Goal: Transaction & Acquisition: Download file/media

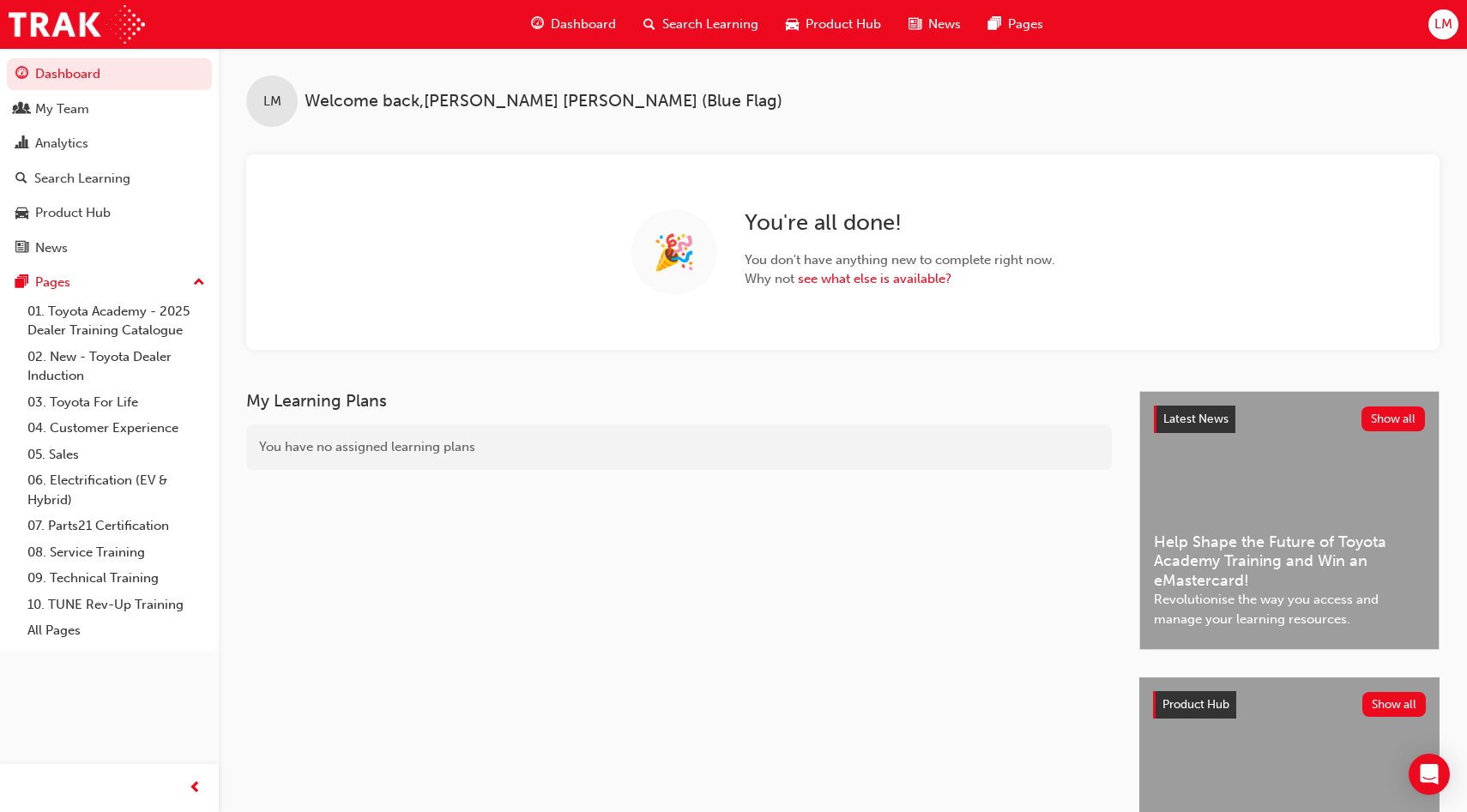
click at [1435, 30] on span "LM" at bounding box center [1443, 25] width 18 height 20
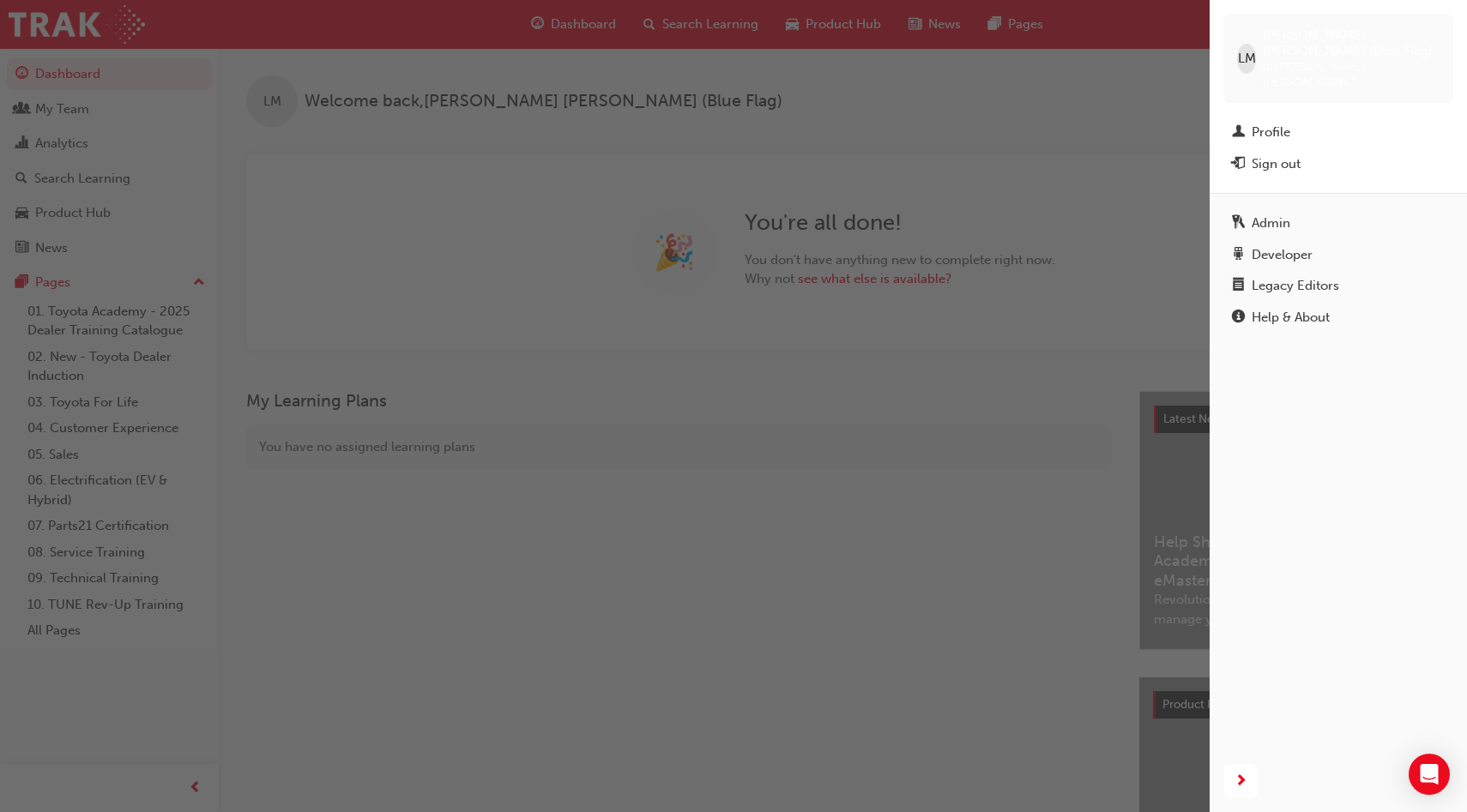
click at [1141, 74] on div "button" at bounding box center [604, 406] width 1209 height 812
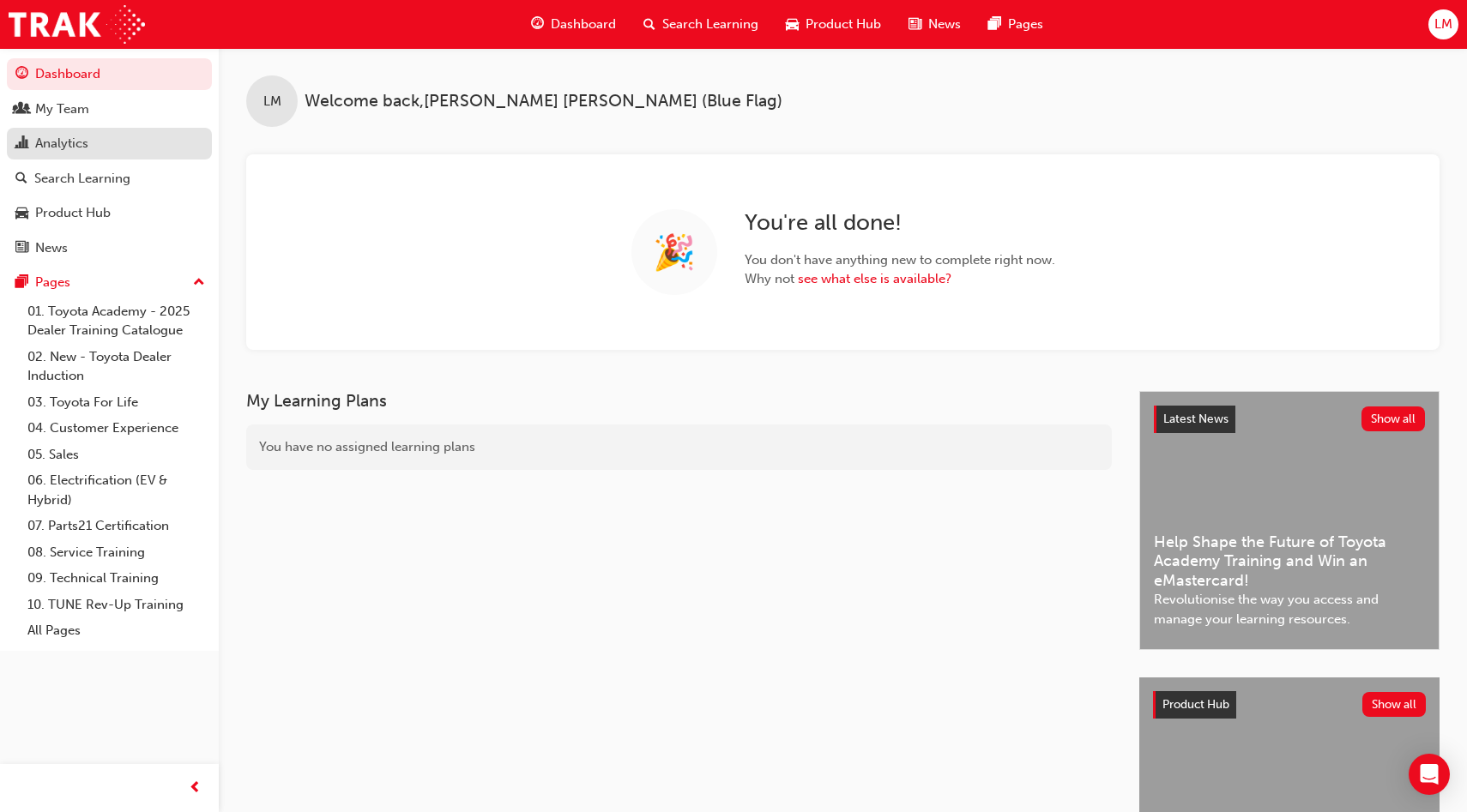
click at [114, 137] on div "Analytics" at bounding box center [109, 143] width 187 height 22
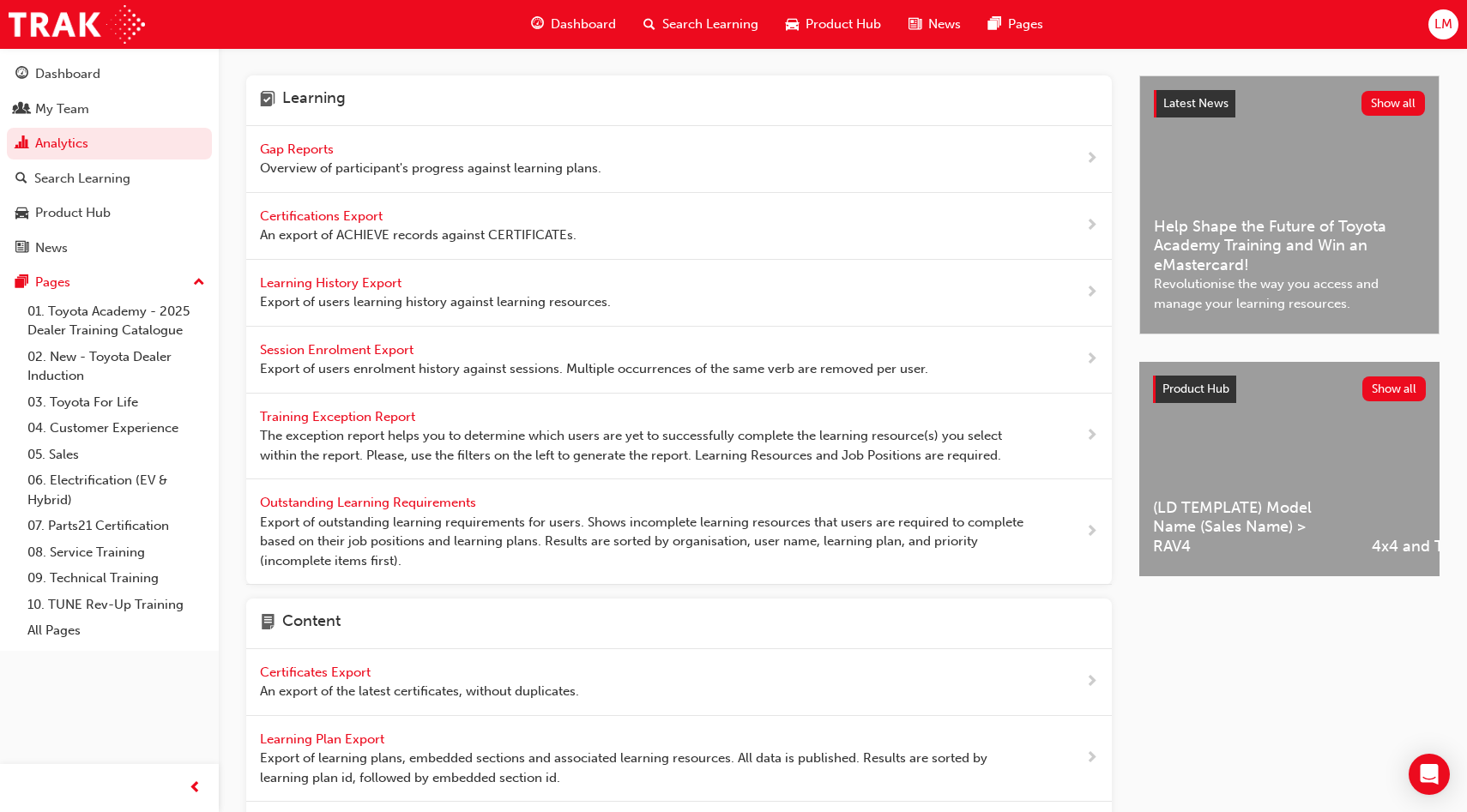
click at [472, 356] on div "Session Enrolment Export Export of users enrolment history against sessions. Mu…" at bounding box center [594, 360] width 668 height 39
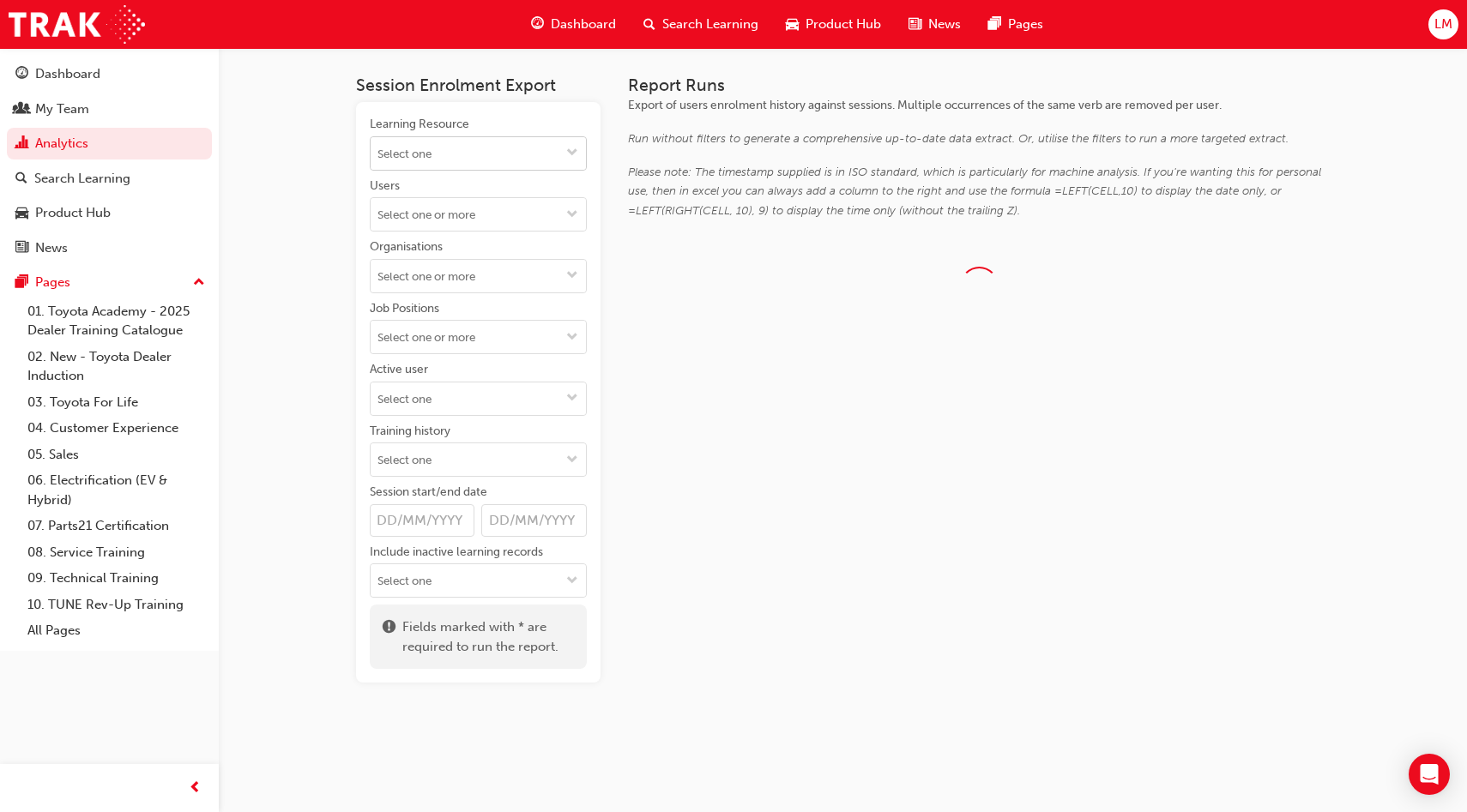
click at [513, 146] on input "Learning Resource" at bounding box center [478, 153] width 215 height 33
click at [513, 146] on input "Learning Resource No results, type at least 1 character of title or code" at bounding box center [478, 153] width 215 height 33
click at [468, 236] on div "Learning Resource No results, type at least 1 character of title or code Users …" at bounding box center [478, 357] width 217 height 482
click at [469, 226] on input "Users" at bounding box center [478, 214] width 215 height 33
click at [280, 251] on div "Session Enrolment Export Learning Resource Users No results, type at least 2 ch…" at bounding box center [734, 406] width 1467 height 812
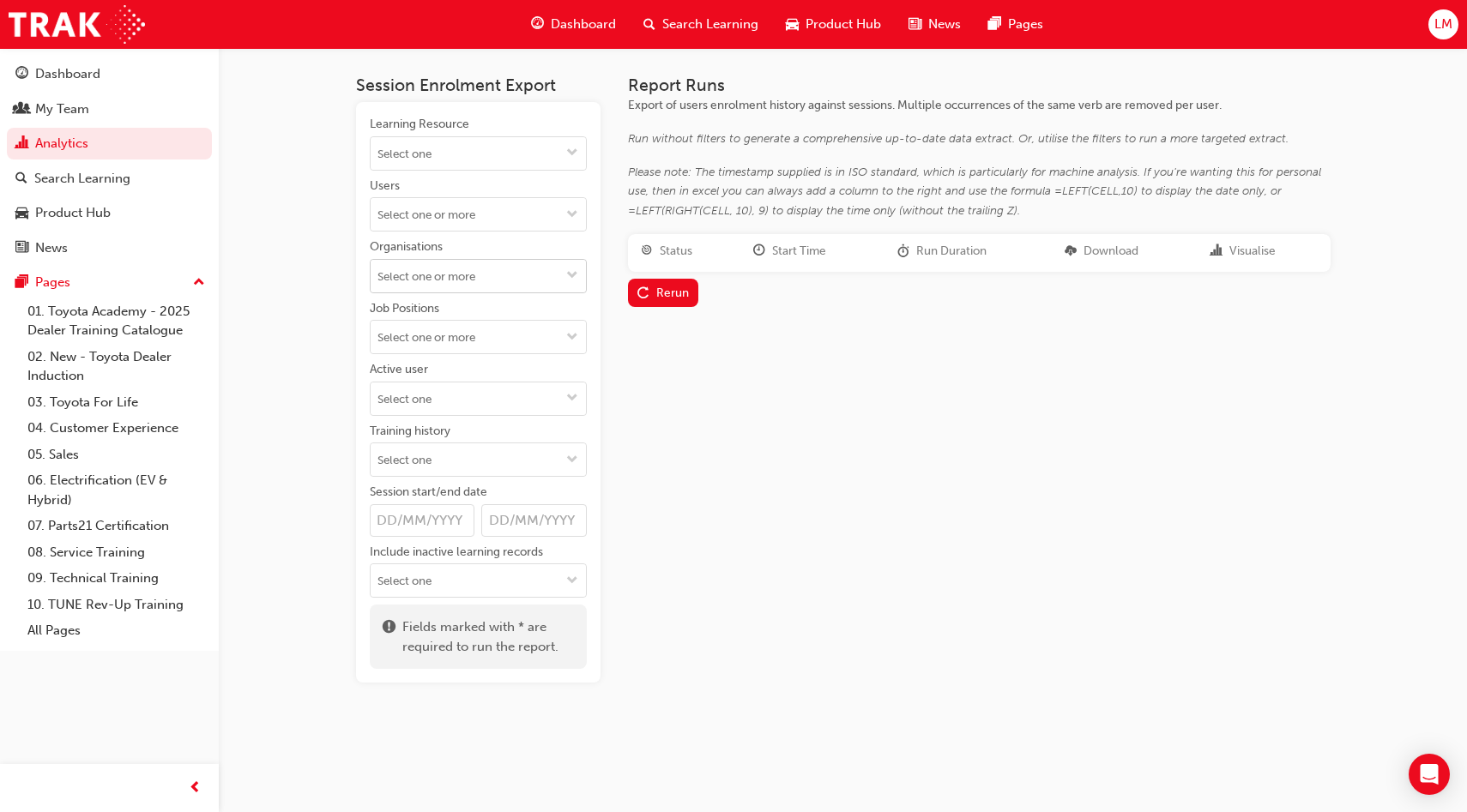
click at [417, 263] on input "Organisations" at bounding box center [478, 276] width 215 height 33
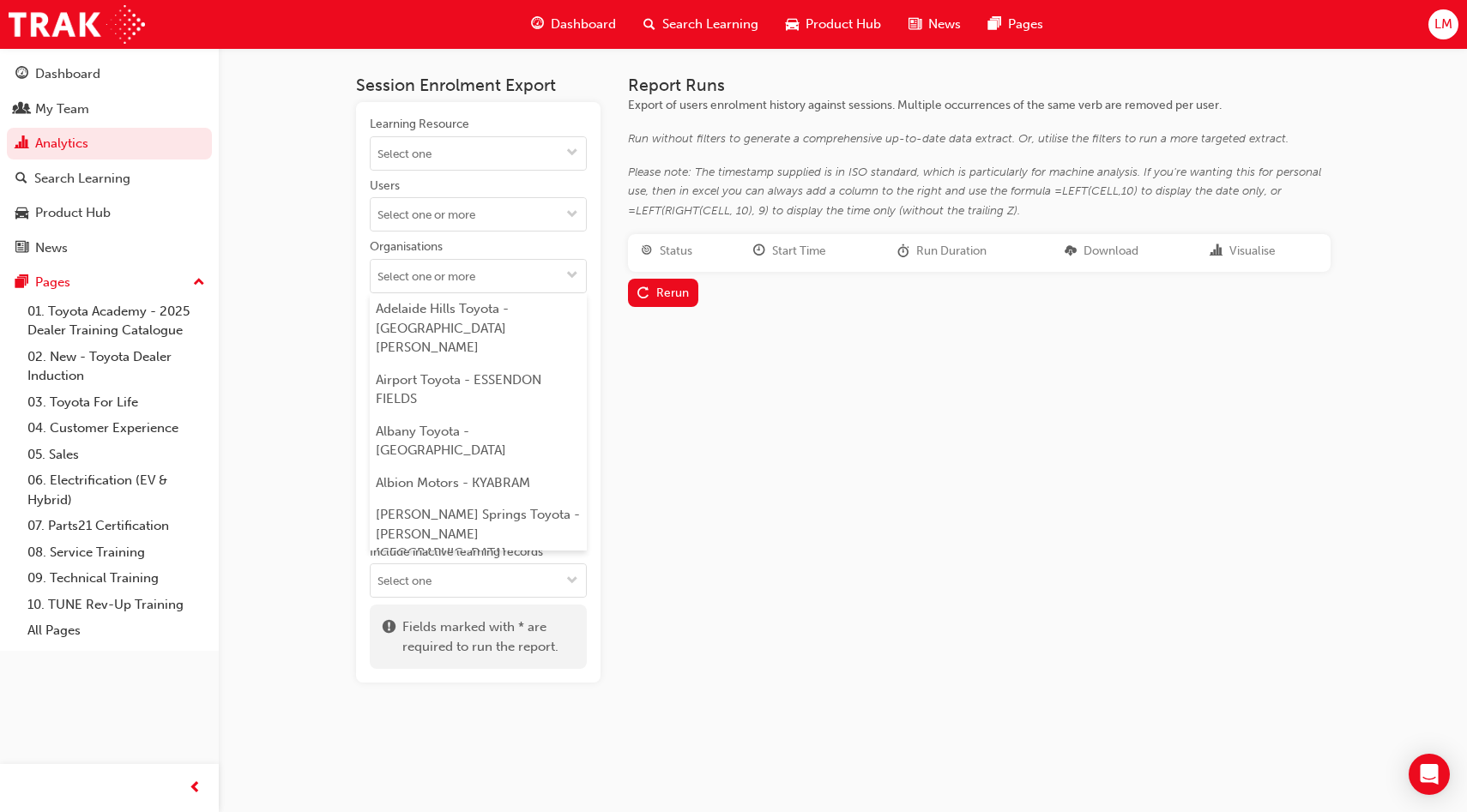
click at [325, 360] on div "Session Enrolment Export Learning Resource Users Organisations [GEOGRAPHIC_DATA…" at bounding box center [734, 406] width 1467 height 812
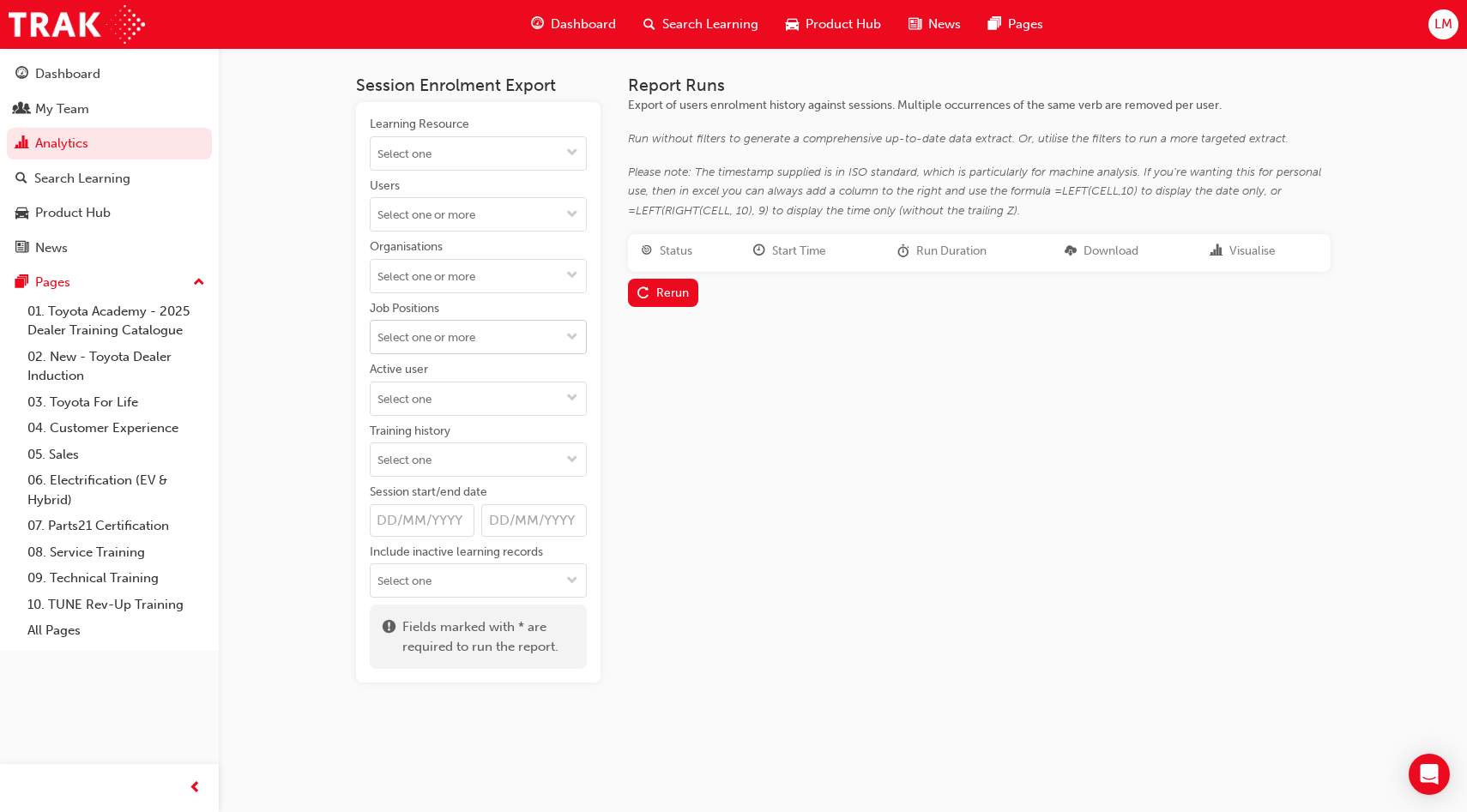
click at [409, 337] on input "Job Positions" at bounding box center [478, 337] width 215 height 33
click at [333, 366] on div "Session Enrolment Export Learning Resource Users Organisations Job Positions AC…" at bounding box center [843, 393] width 1029 height 689
click at [428, 385] on input "Active user" at bounding box center [478, 399] width 215 height 33
click at [433, 427] on li "Active users" at bounding box center [478, 431] width 217 height 33
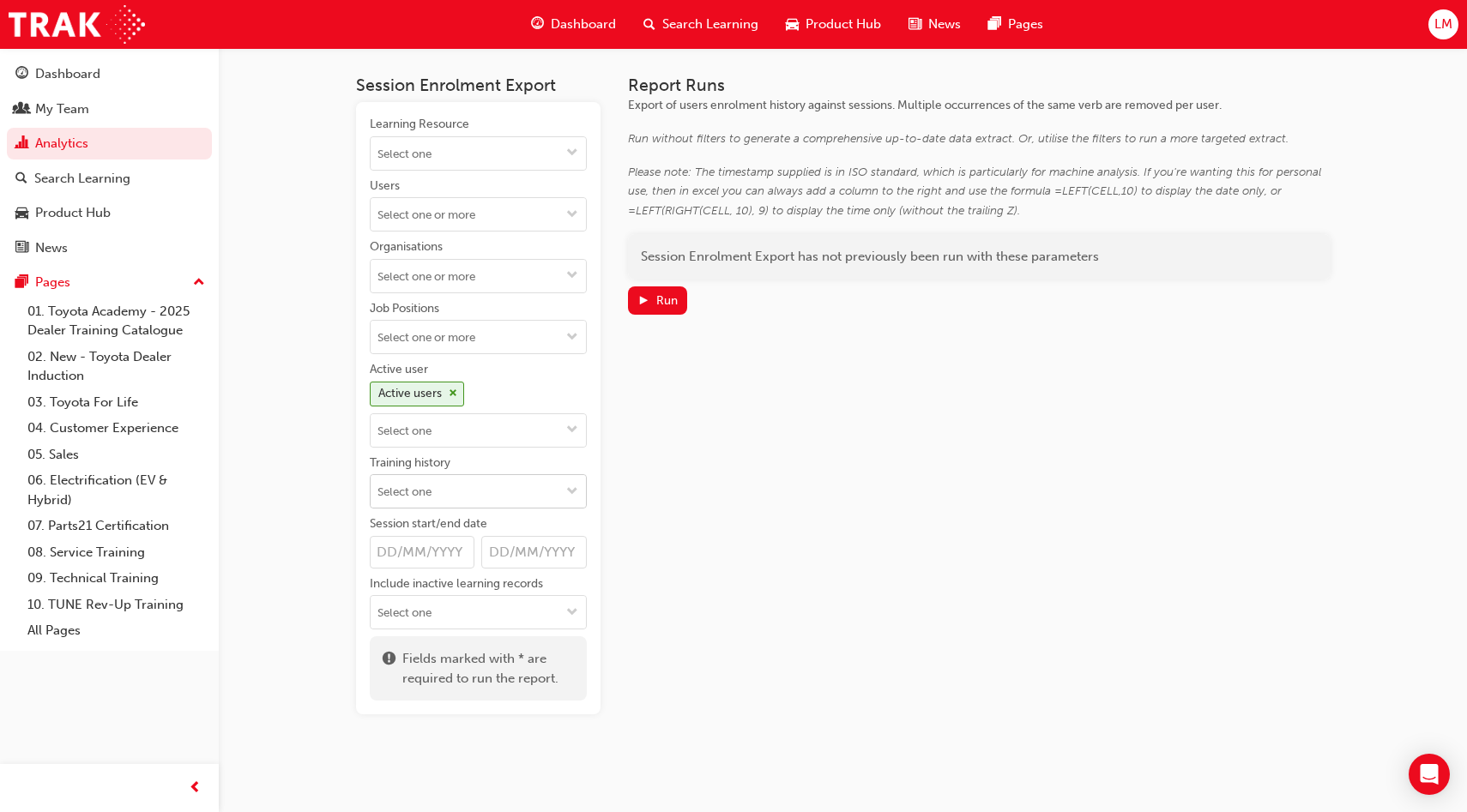
click at [392, 489] on input "Training history" at bounding box center [478, 491] width 215 height 33
click at [326, 481] on div "Session Enrolment Export Learning Resource Users Organisations Job Positions Ac…" at bounding box center [734, 406] width 1467 height 812
click at [437, 554] on input "Session start/end date" at bounding box center [423, 552] width 106 height 33
type input "[DATE]"
click at [669, 307] on div "Run" at bounding box center [657, 301] width 40 height 18
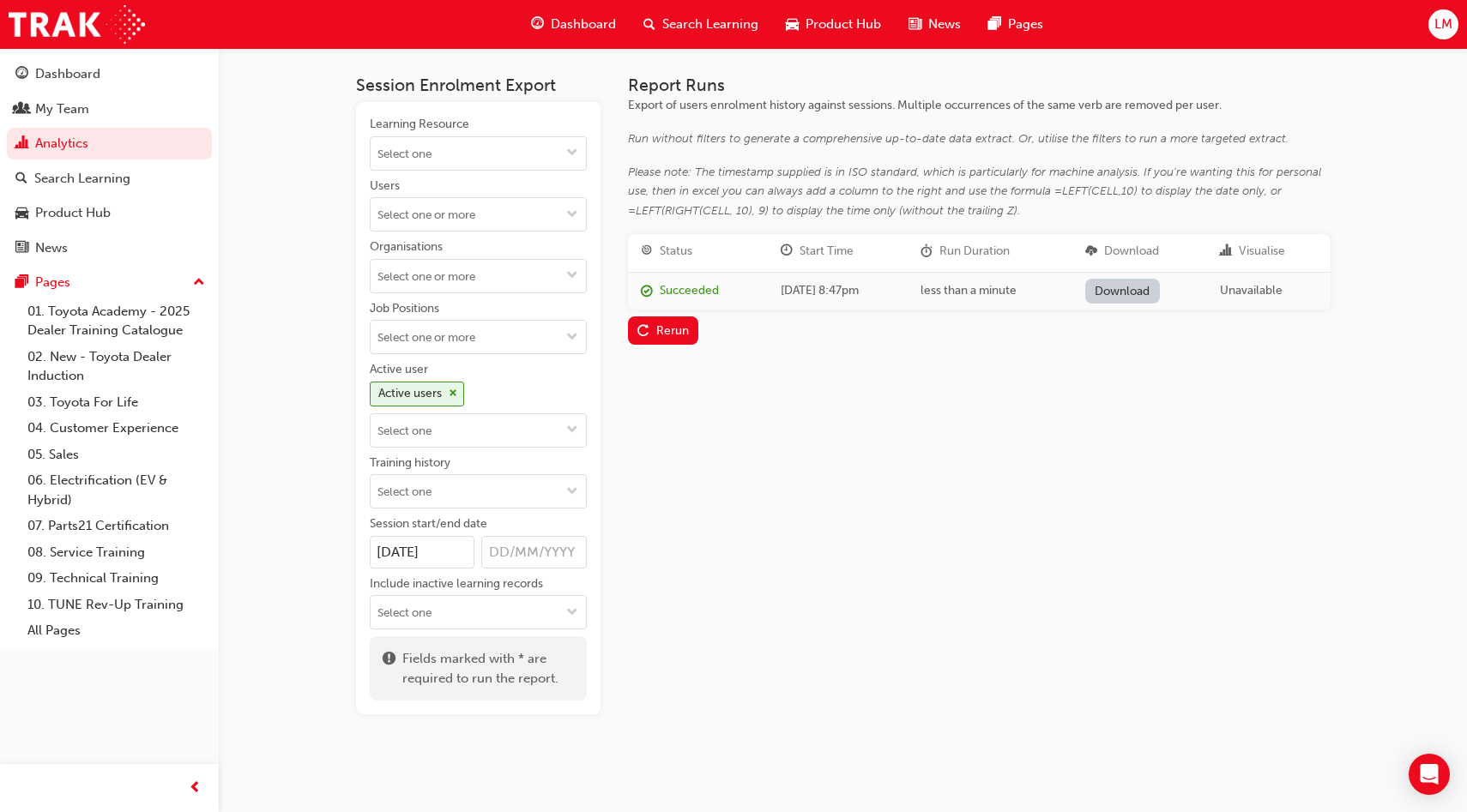
click at [1135, 289] on link "Download" at bounding box center [1122, 291] width 75 height 25
click at [105, 139] on link "Analytics" at bounding box center [110, 143] width 205 height 32
